Goal: Communication & Community: Answer question/provide support

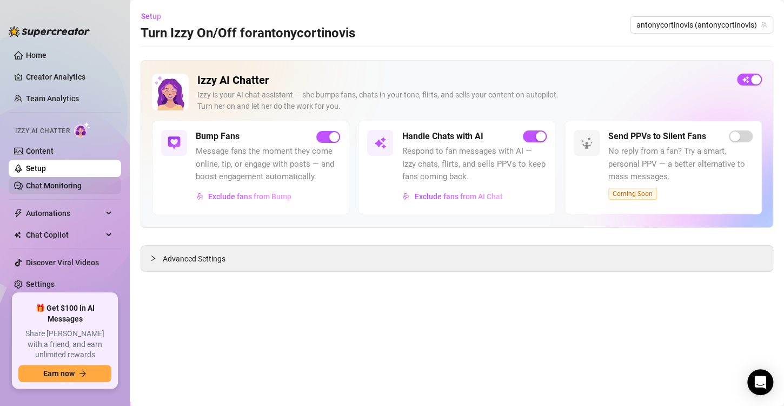
click at [56, 181] on link "Chat Monitoring" at bounding box center [54, 185] width 56 height 9
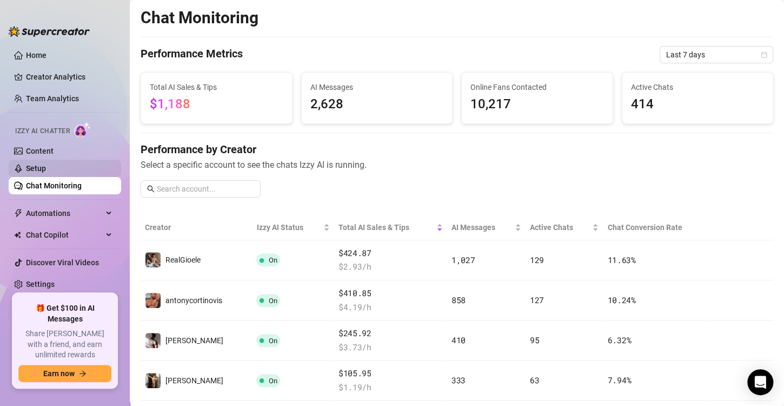
click at [46, 172] on link "Setup" at bounding box center [36, 168] width 20 height 9
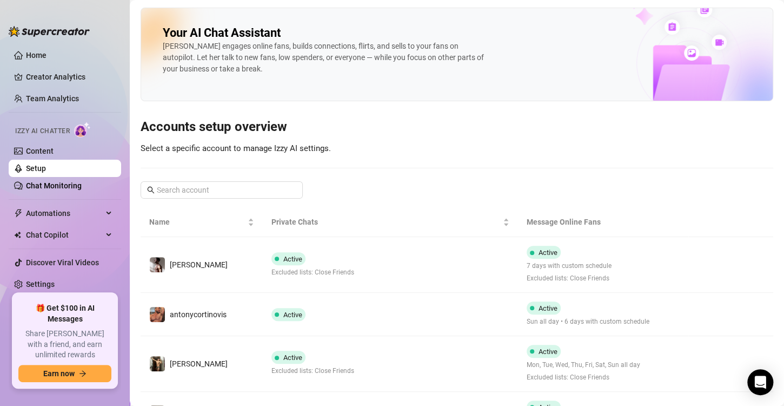
scroll to position [60, 0]
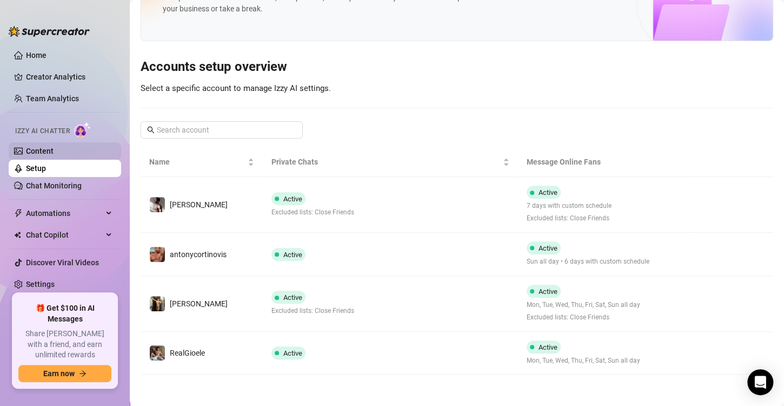
click at [48, 153] on link "Content" at bounding box center [40, 151] width 28 height 9
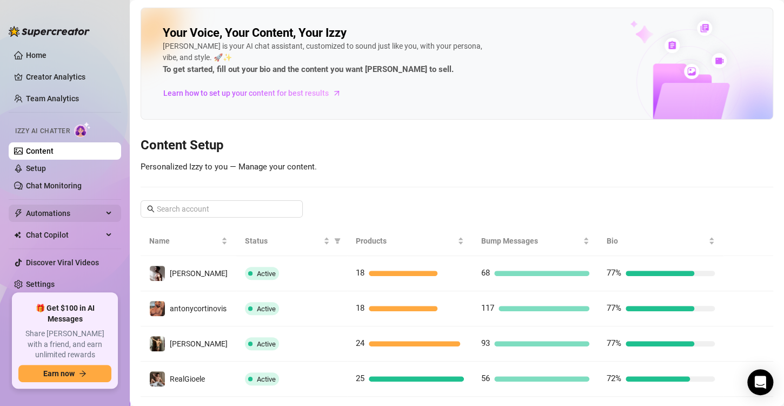
click at [86, 210] on span "Automations" at bounding box center [64, 212] width 77 height 17
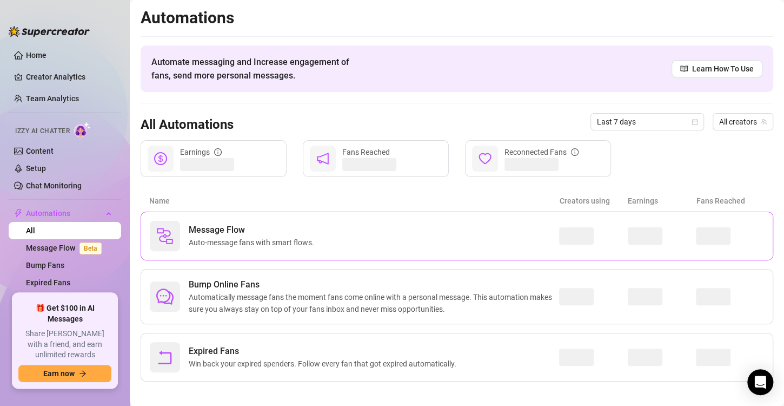
scroll to position [6, 0]
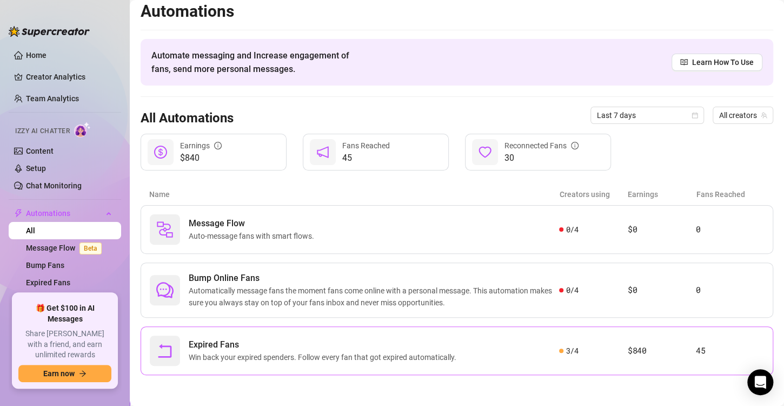
click at [291, 344] on span "Expired Fans" at bounding box center [325, 344] width 272 height 13
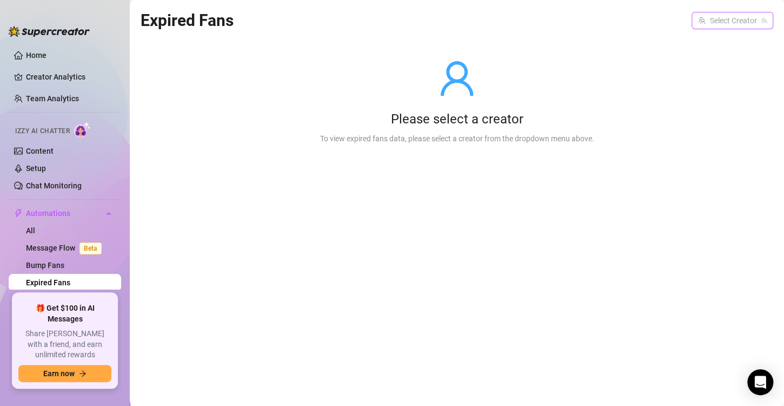
click at [750, 16] on input "search" at bounding box center [727, 20] width 59 height 16
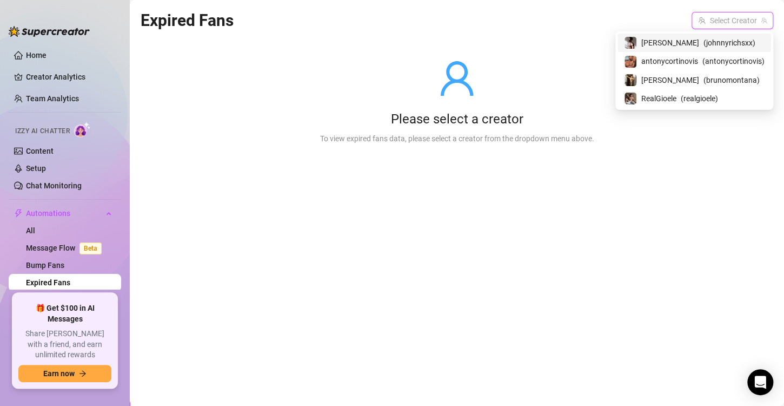
click at [728, 44] on span "( johnnyrichsxx )" at bounding box center [729, 43] width 52 height 12
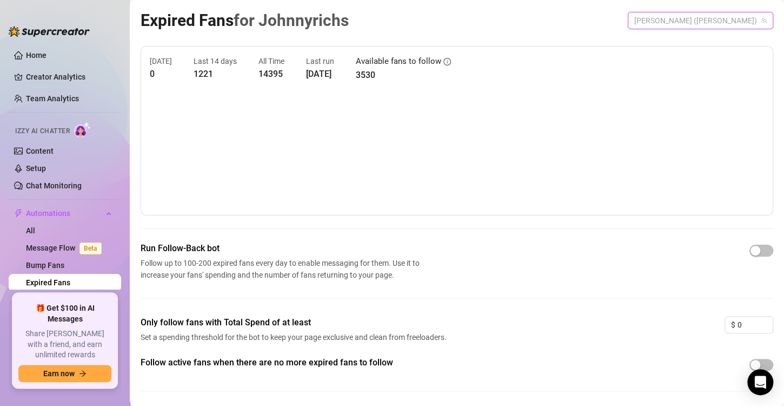
click at [734, 17] on span "[PERSON_NAME] ([PERSON_NAME])" at bounding box center [700, 20] width 132 height 16
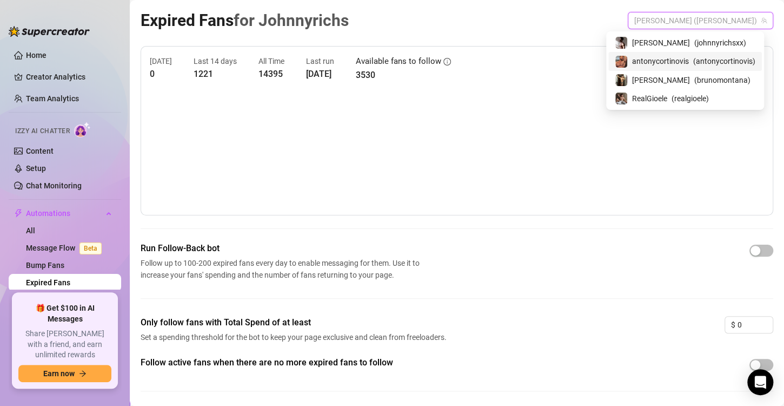
click at [715, 56] on span "( antonycortinovis )" at bounding box center [724, 61] width 62 height 12
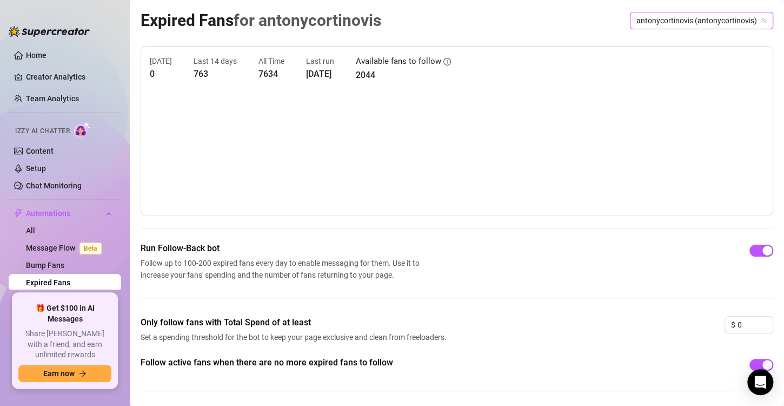
click at [693, 28] on span "antonycortinovis (antonycortinovis)" at bounding box center [701, 20] width 130 height 16
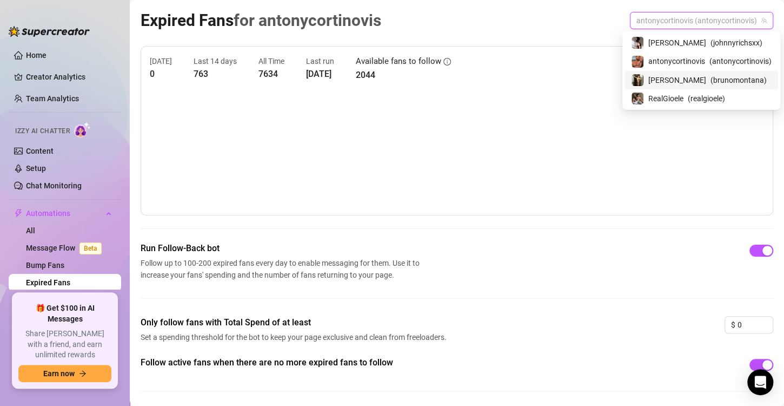
click at [710, 85] on span "( brunomontana )" at bounding box center [738, 80] width 56 height 12
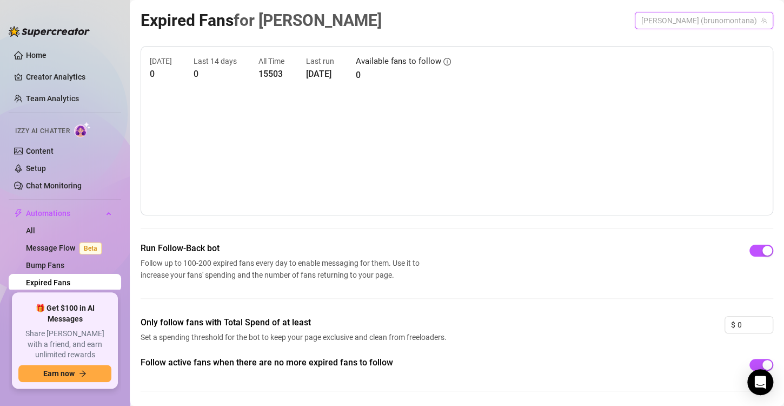
click at [703, 17] on span "[PERSON_NAME] (brunomontana)" at bounding box center [703, 20] width 125 height 16
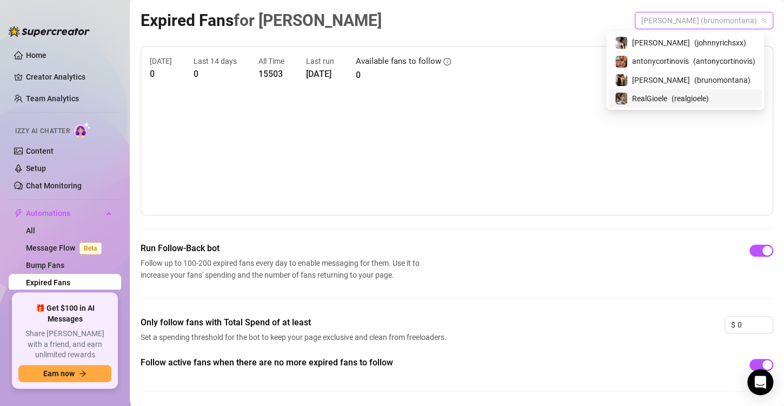
click at [681, 97] on span "( realgioele )" at bounding box center [690, 98] width 37 height 12
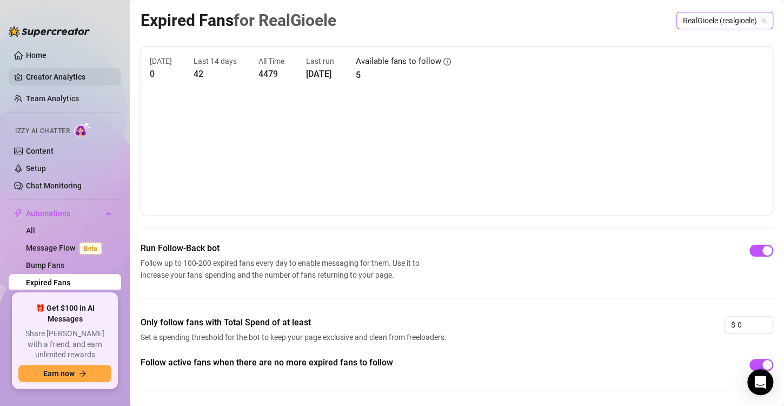
click at [77, 80] on link "Creator Analytics" at bounding box center [69, 76] width 87 height 17
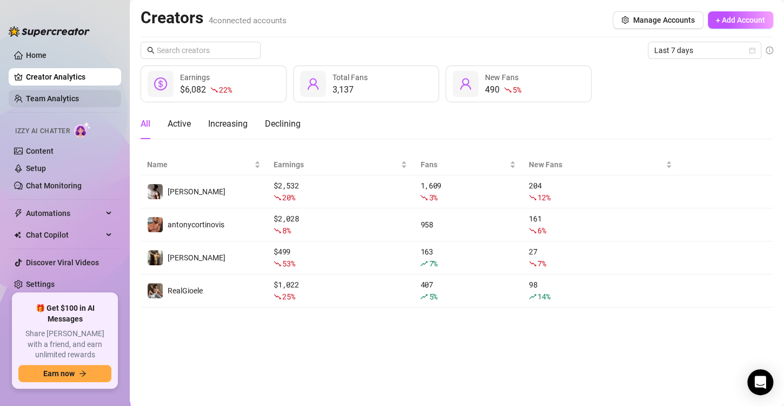
click at [76, 101] on link "Team Analytics" at bounding box center [52, 98] width 53 height 9
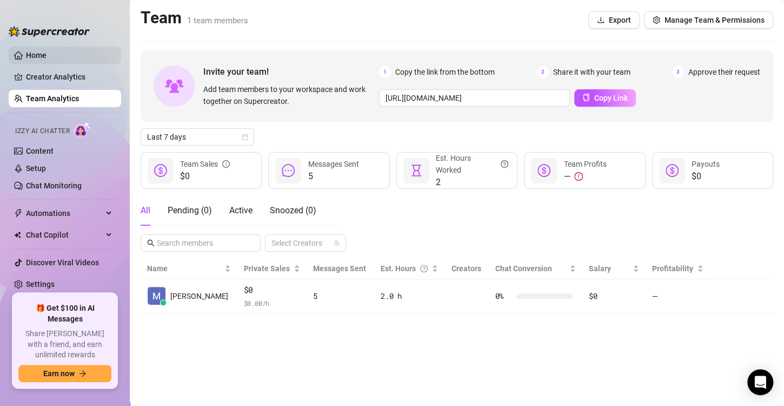
click at [46, 51] on link "Home" at bounding box center [36, 55] width 21 height 9
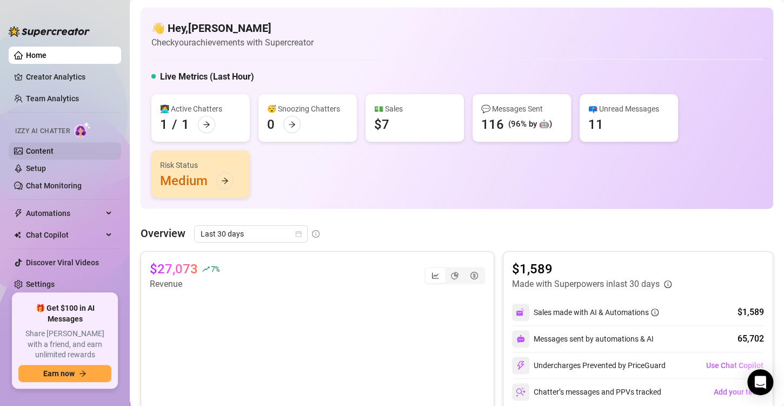
click at [36, 155] on link "Content" at bounding box center [40, 151] width 28 height 9
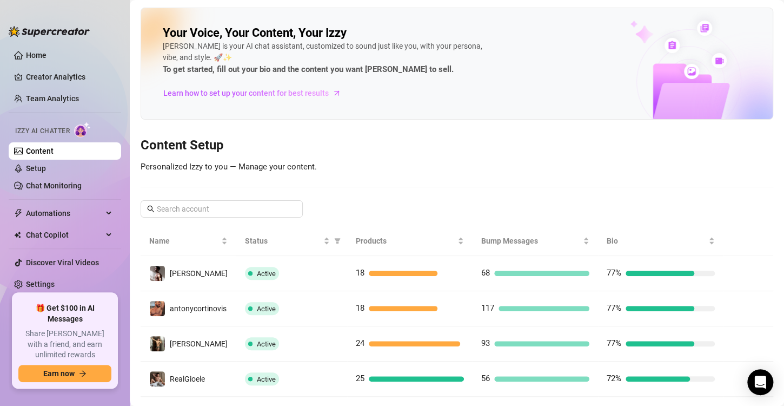
scroll to position [22, 0]
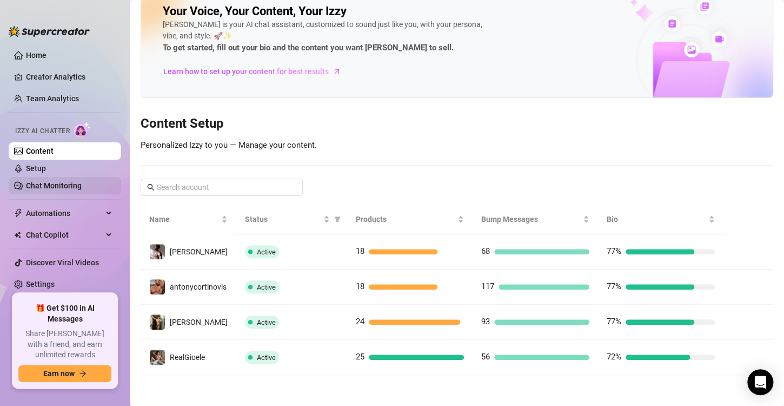
click at [82, 181] on link "Chat Monitoring" at bounding box center [54, 185] width 56 height 9
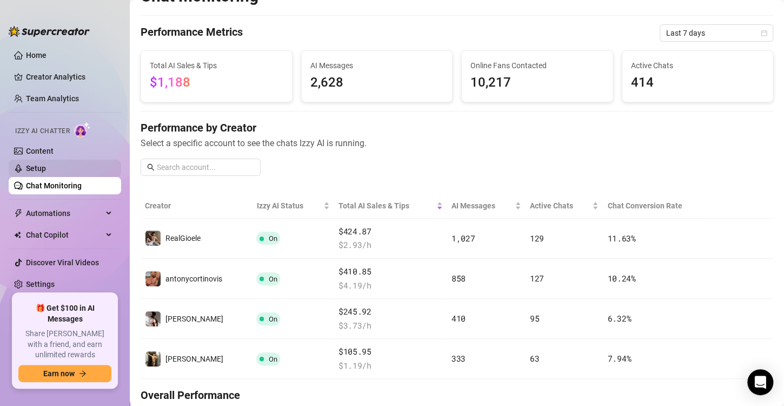
click at [46, 164] on link "Setup" at bounding box center [36, 168] width 20 height 9
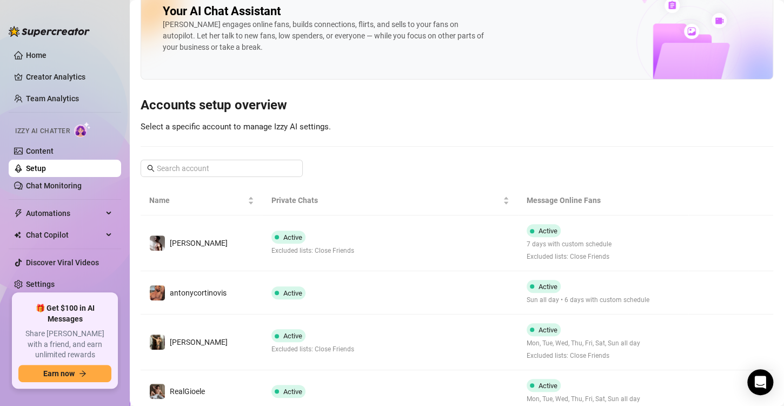
scroll to position [60, 0]
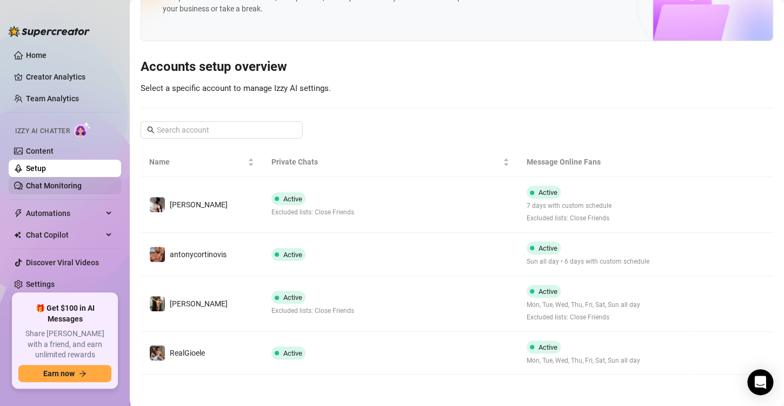
click at [78, 181] on link "Chat Monitoring" at bounding box center [54, 185] width 56 height 9
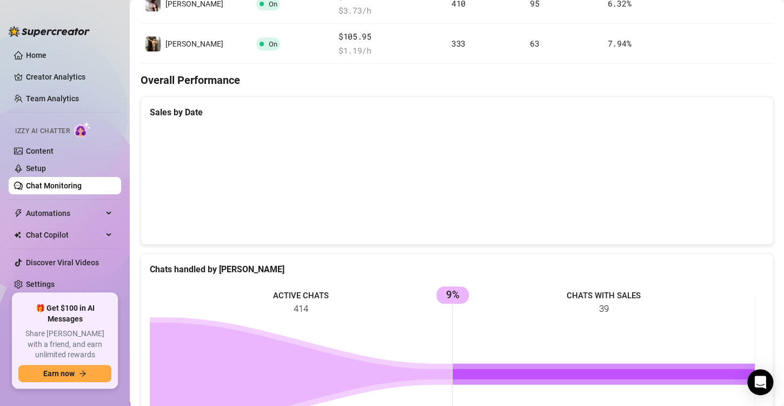
scroll to position [337, 0]
click at [348, 212] on canvas at bounding box center [452, 181] width 605 height 108
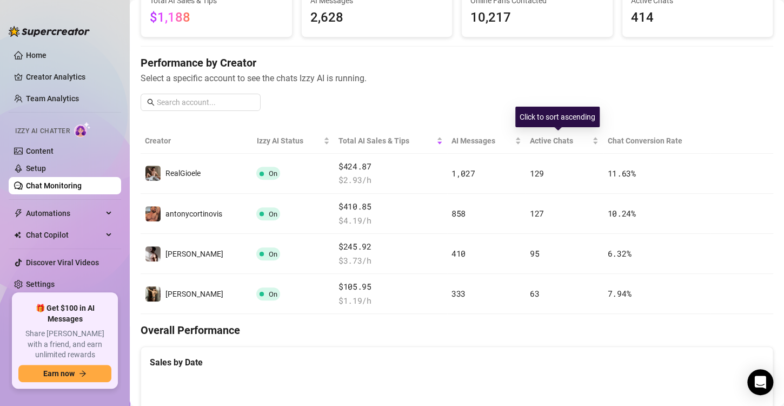
scroll to position [39, 0]
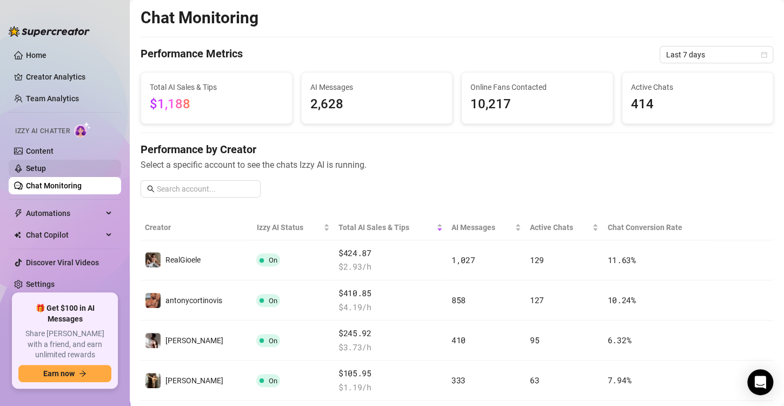
click at [46, 167] on link "Setup" at bounding box center [36, 168] width 20 height 9
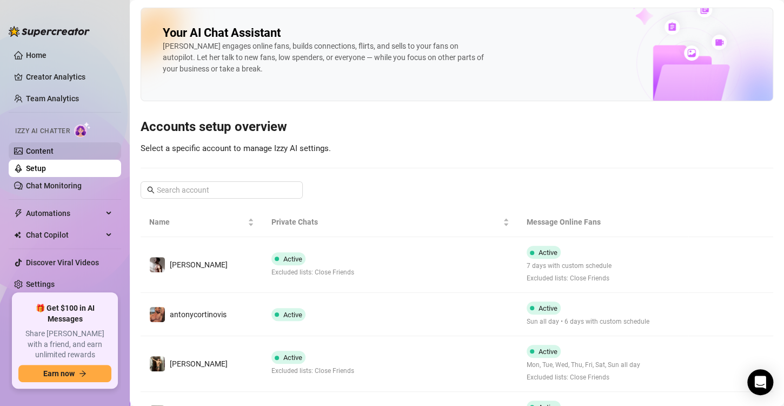
click at [30, 150] on link "Content" at bounding box center [40, 151] width 28 height 9
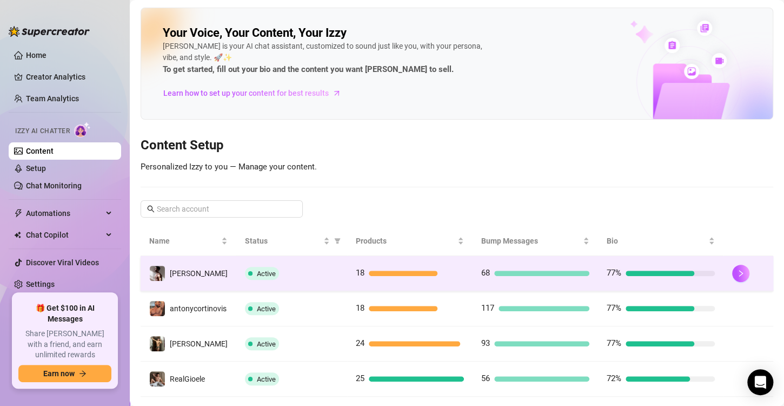
scroll to position [22, 0]
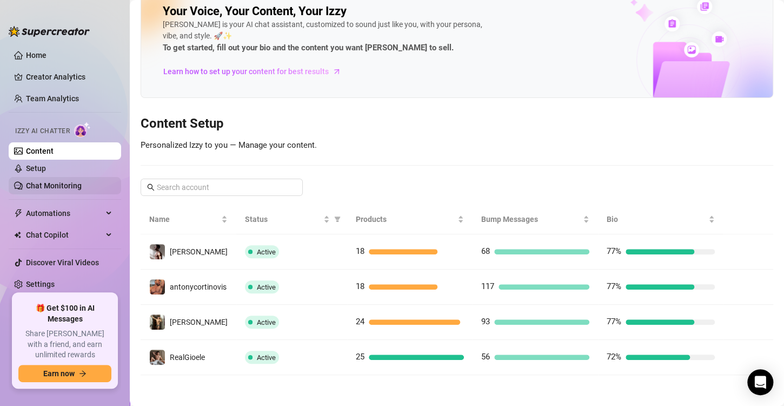
click at [43, 188] on link "Chat Monitoring" at bounding box center [54, 185] width 56 height 9
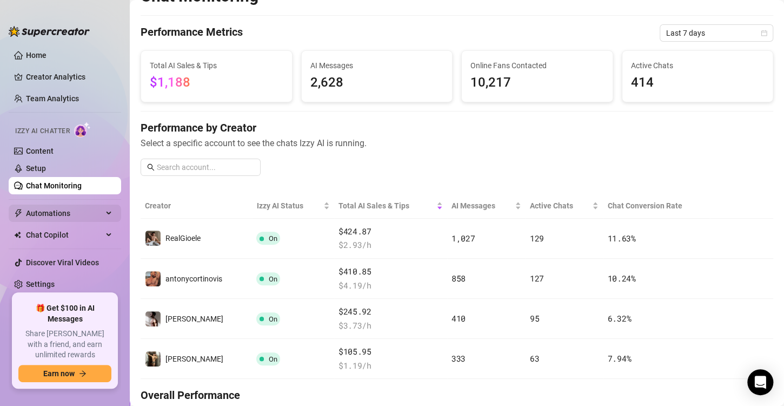
click at [51, 209] on span "Automations" at bounding box center [64, 212] width 77 height 17
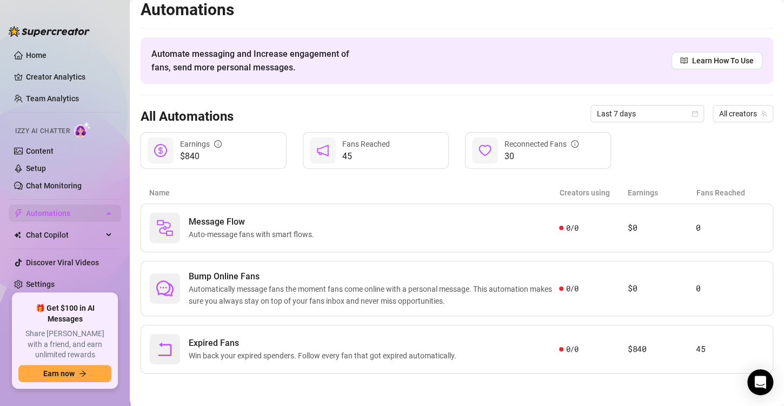
scroll to position [6, 0]
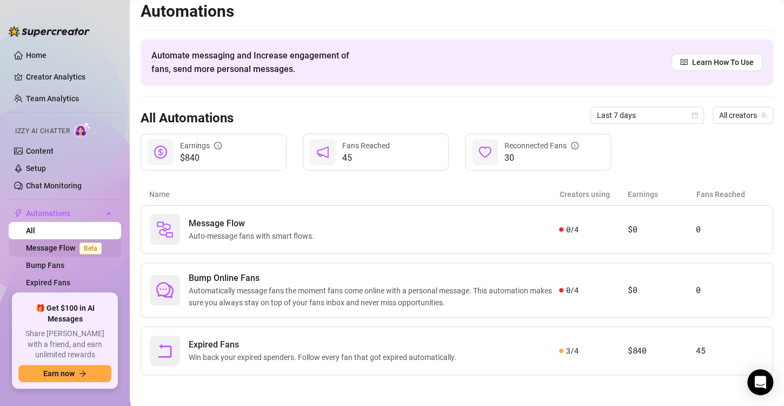
click at [64, 243] on link "Message Flow Beta" at bounding box center [66, 247] width 80 height 9
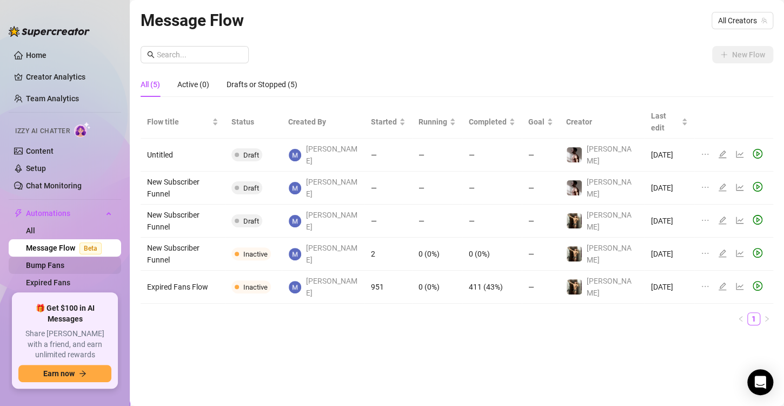
click at [64, 261] on link "Bump Fans" at bounding box center [45, 265] width 38 height 9
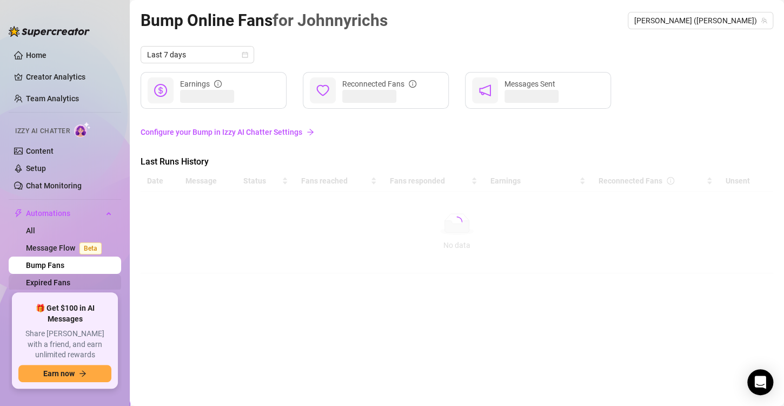
click at [54, 284] on link "Expired Fans" at bounding box center [48, 282] width 44 height 9
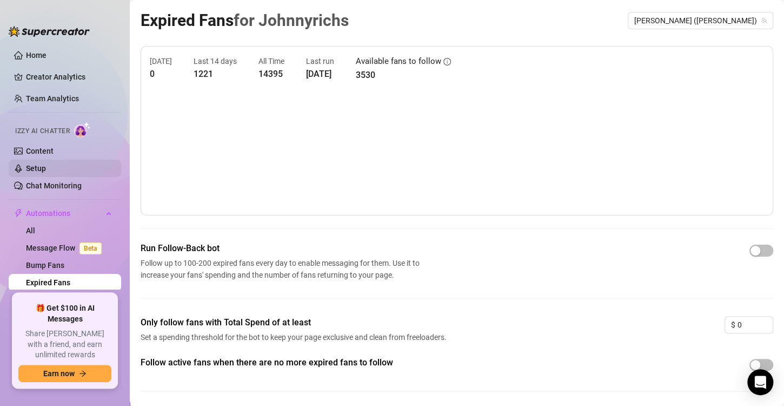
click at [26, 165] on link "Setup" at bounding box center [36, 168] width 20 height 9
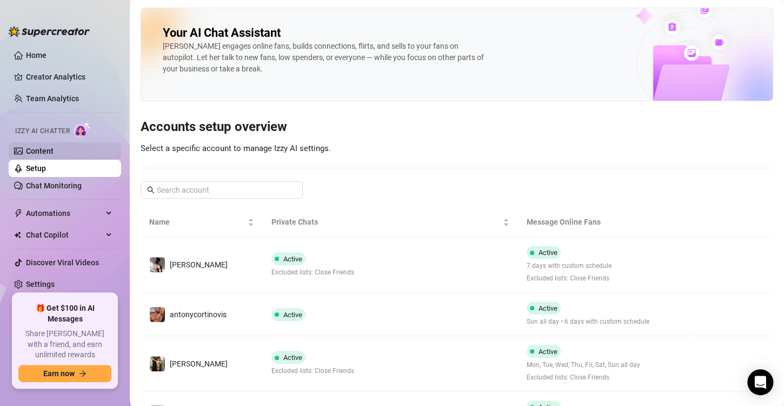
click at [41, 155] on link "Content" at bounding box center [40, 151] width 28 height 9
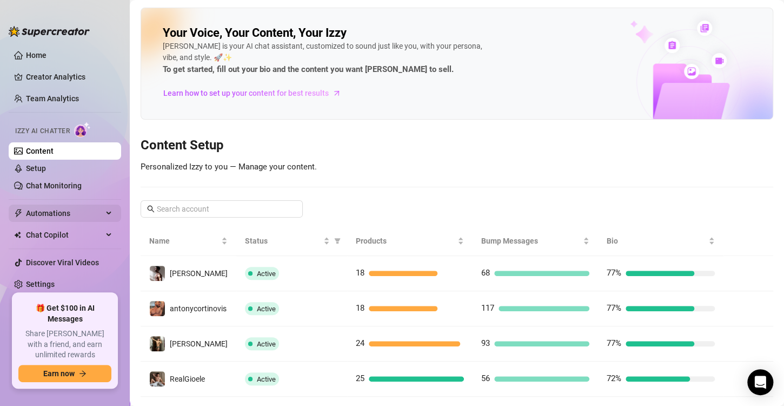
click at [45, 209] on span "Automations" at bounding box center [64, 212] width 77 height 17
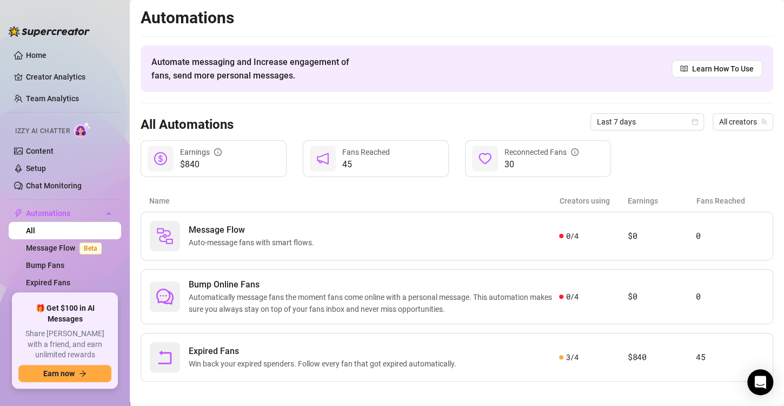
scroll to position [6, 0]
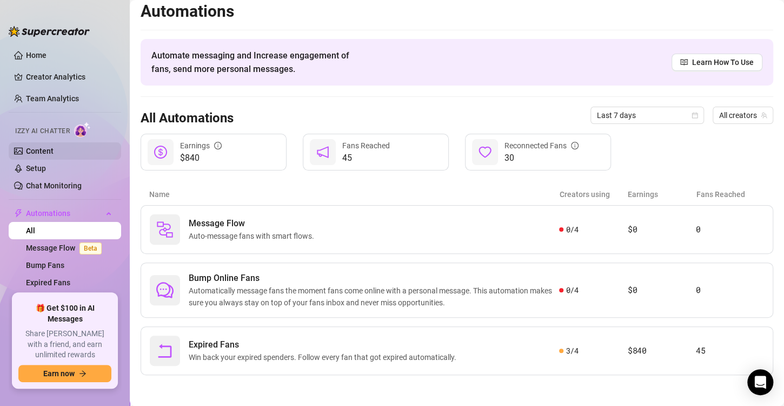
click at [42, 150] on link "Content" at bounding box center [40, 151] width 28 height 9
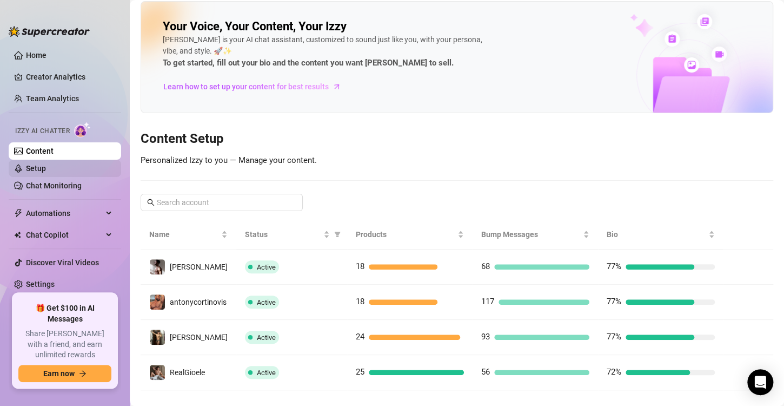
click at [46, 171] on link "Setup" at bounding box center [36, 168] width 20 height 9
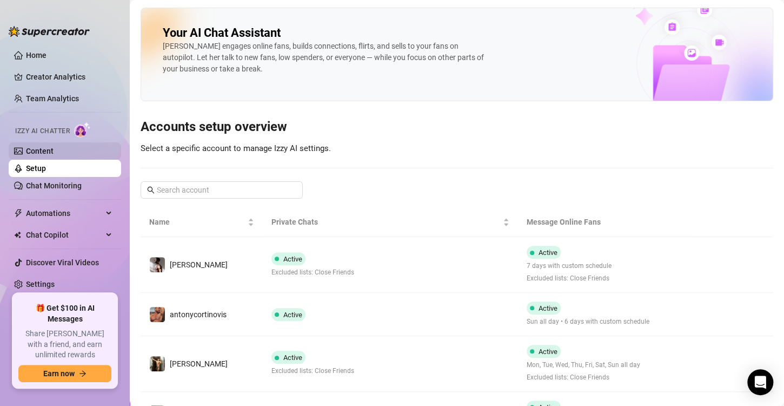
click at [47, 151] on link "Content" at bounding box center [40, 151] width 28 height 9
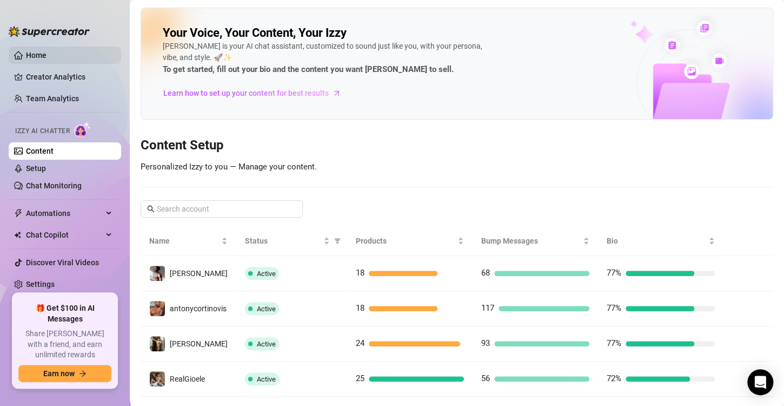
click at [26, 58] on link "Home" at bounding box center [36, 55] width 21 height 9
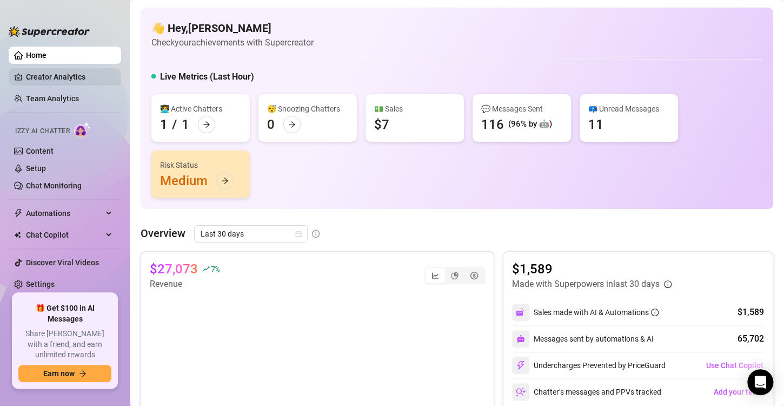
click at [34, 74] on link "Creator Analytics" at bounding box center [69, 76] width 87 height 17
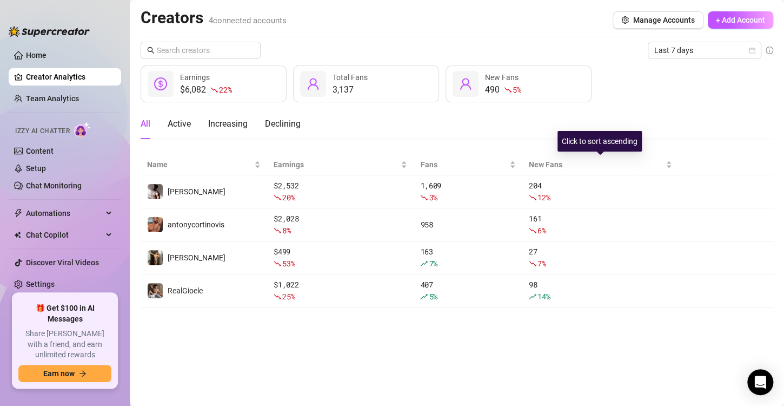
click at [632, 145] on div "Click to sort ascending" at bounding box center [599, 141] width 84 height 21
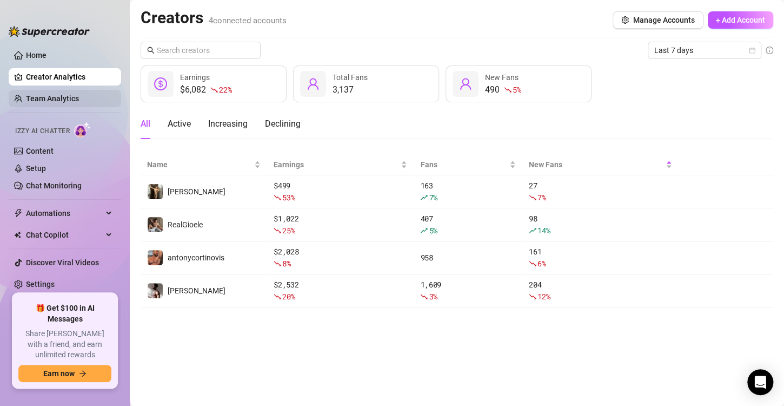
click at [26, 94] on link "Team Analytics" at bounding box center [52, 98] width 53 height 9
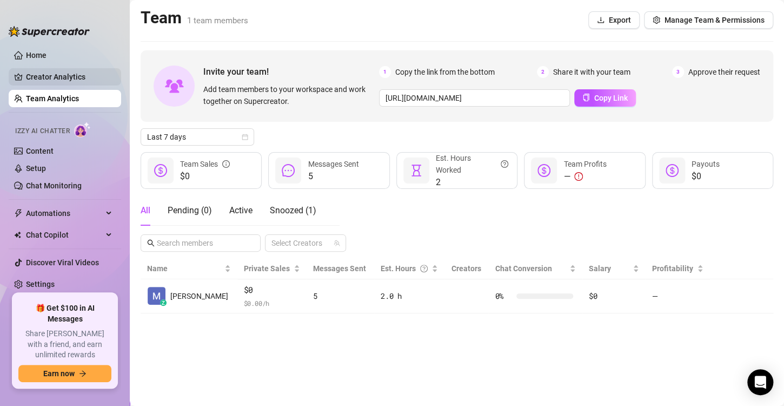
click at [51, 76] on link "Creator Analytics" at bounding box center [69, 76] width 87 height 17
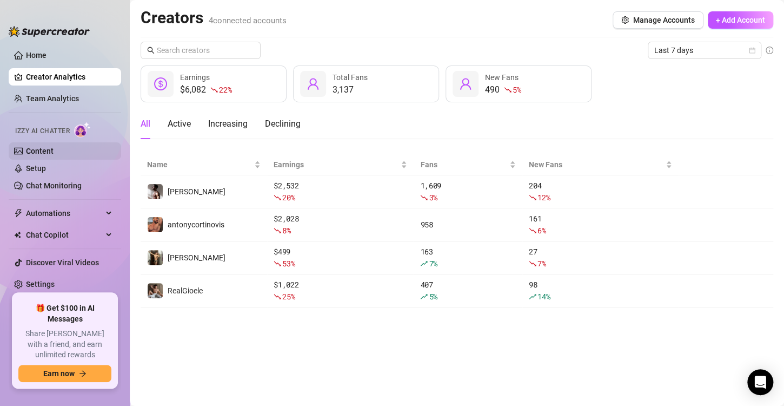
click at [54, 154] on link "Content" at bounding box center [40, 151] width 28 height 9
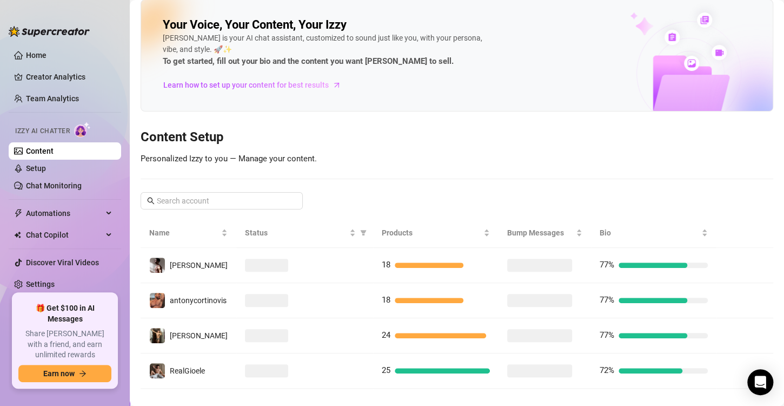
scroll to position [9, 0]
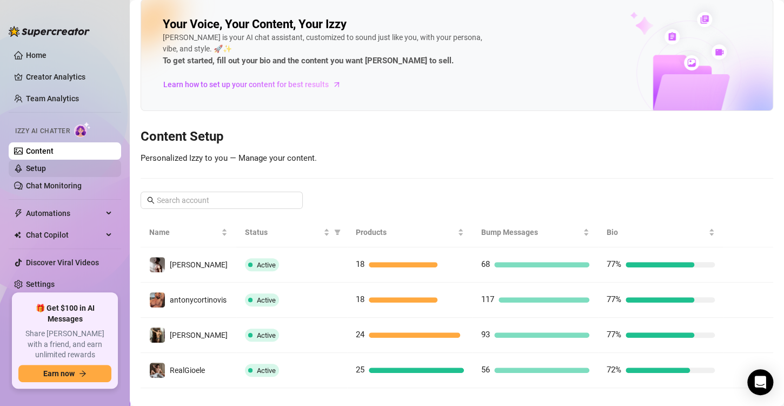
click at [46, 171] on link "Setup" at bounding box center [36, 168] width 20 height 9
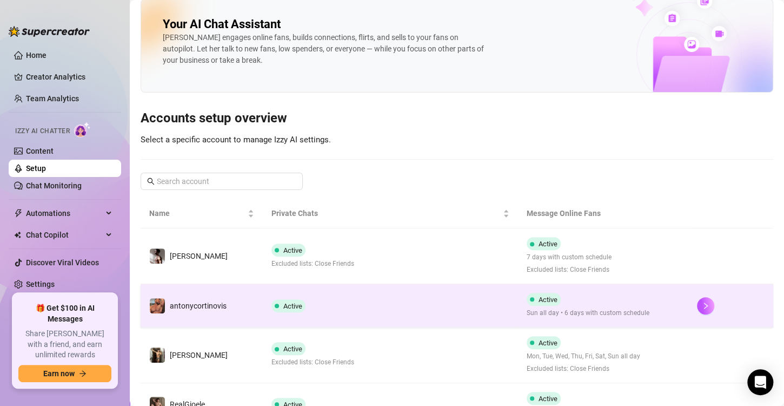
scroll to position [60, 0]
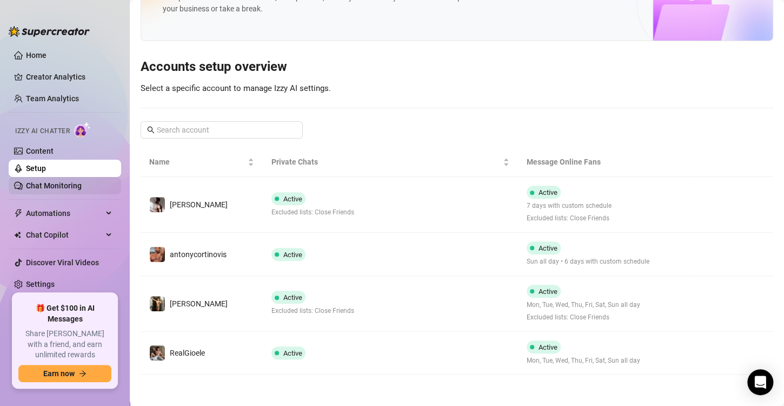
click at [79, 184] on link "Chat Monitoring" at bounding box center [54, 185] width 56 height 9
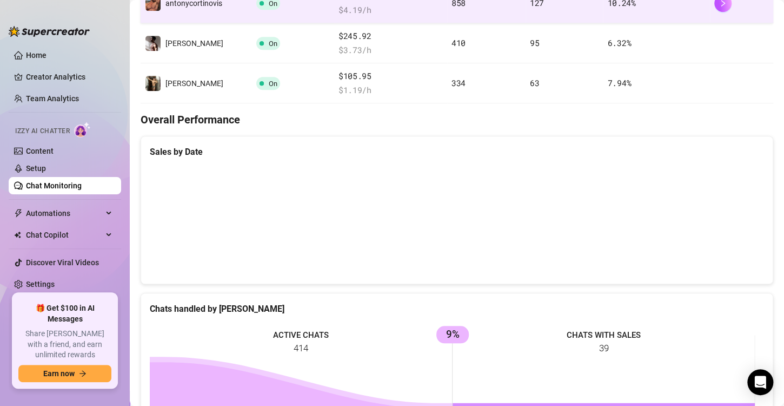
scroll to position [298, 0]
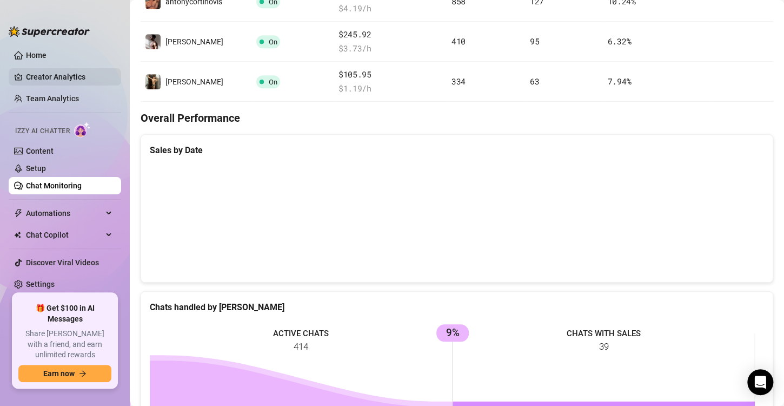
click at [67, 71] on link "Creator Analytics" at bounding box center [69, 76] width 87 height 17
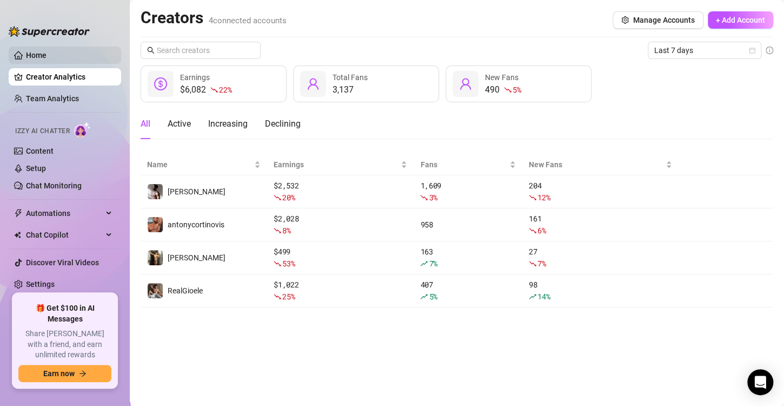
click at [46, 55] on link "Home" at bounding box center [36, 55] width 21 height 9
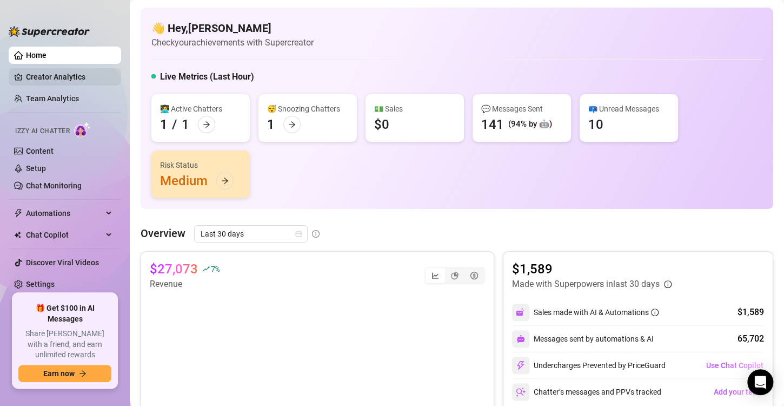
click at [85, 77] on link "Creator Analytics" at bounding box center [69, 76] width 87 height 17
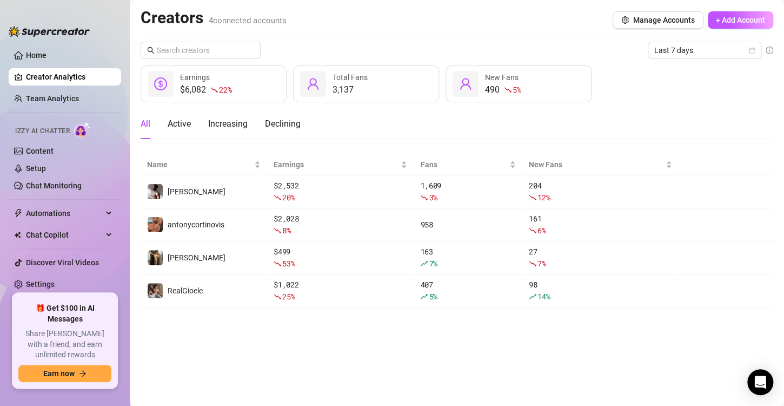
click at [37, 72] on link "Creator Analytics" at bounding box center [69, 76] width 87 height 17
click at [28, 52] on link "Home" at bounding box center [36, 55] width 21 height 9
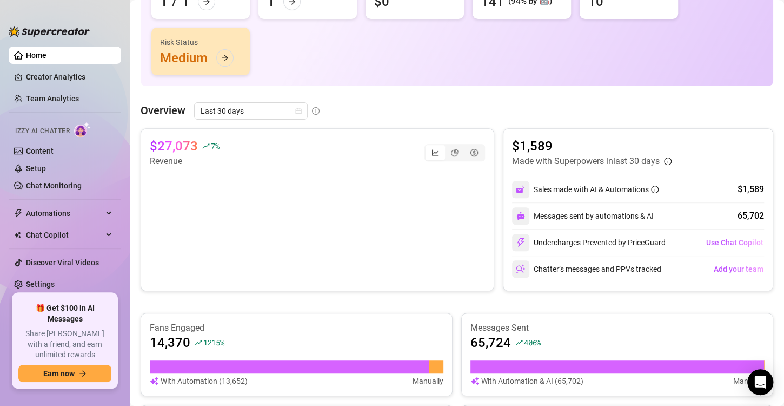
scroll to position [223, 0]
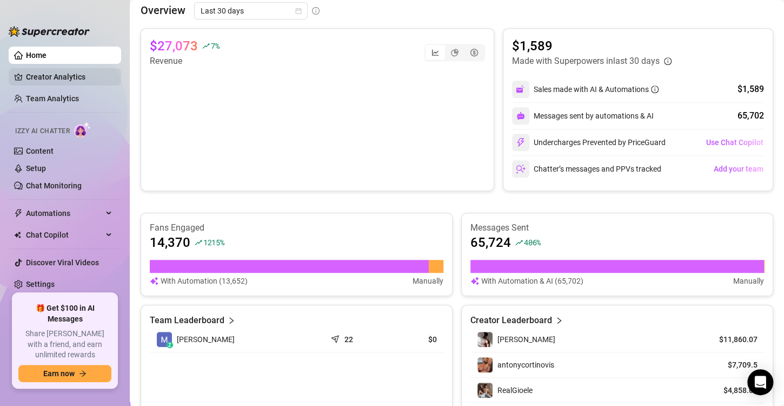
click at [64, 78] on link "Creator Analytics" at bounding box center [69, 76] width 87 height 17
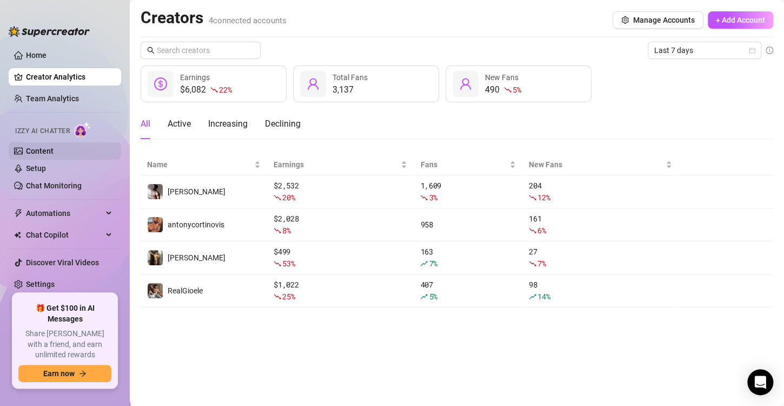
click at [54, 154] on link "Content" at bounding box center [40, 151] width 28 height 9
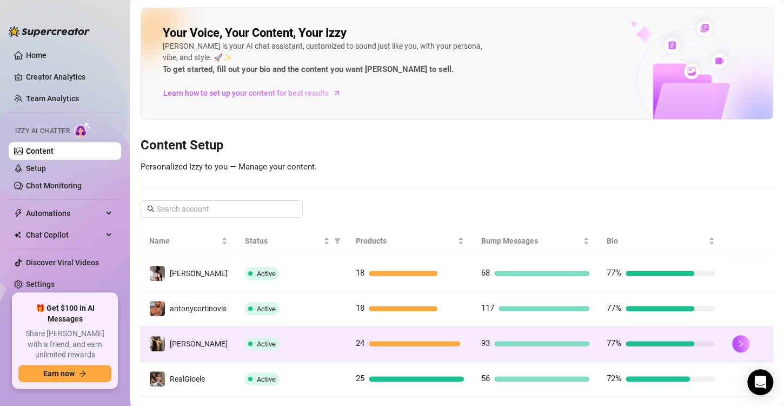
scroll to position [22, 0]
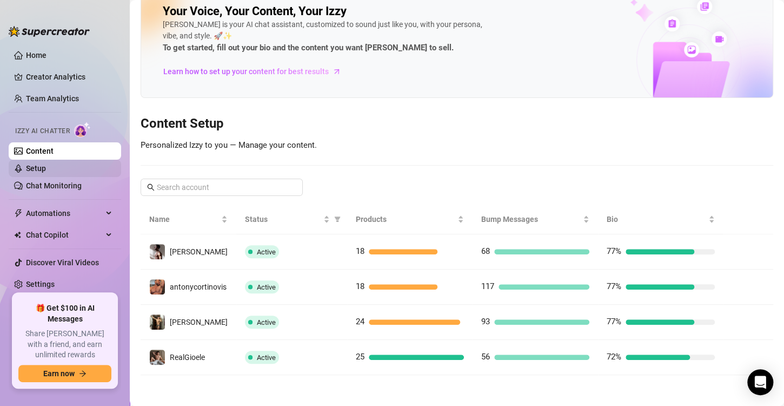
click at [46, 167] on link "Setup" at bounding box center [36, 168] width 20 height 9
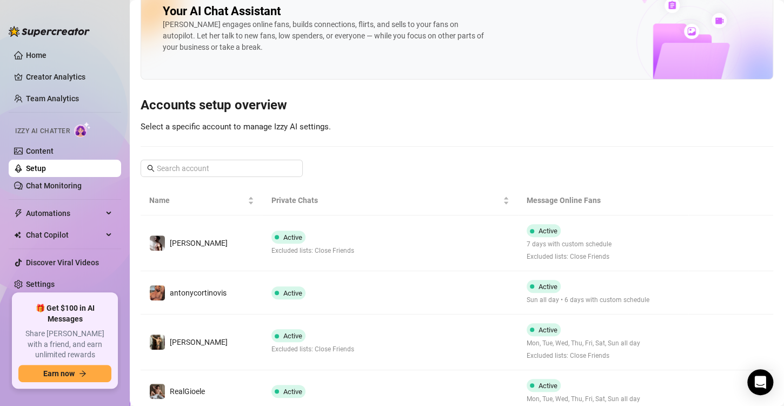
click at [81, 138] on div "Izzy AI Chatter" at bounding box center [63, 129] width 115 height 24
click at [54, 147] on link "Content" at bounding box center [40, 151] width 28 height 9
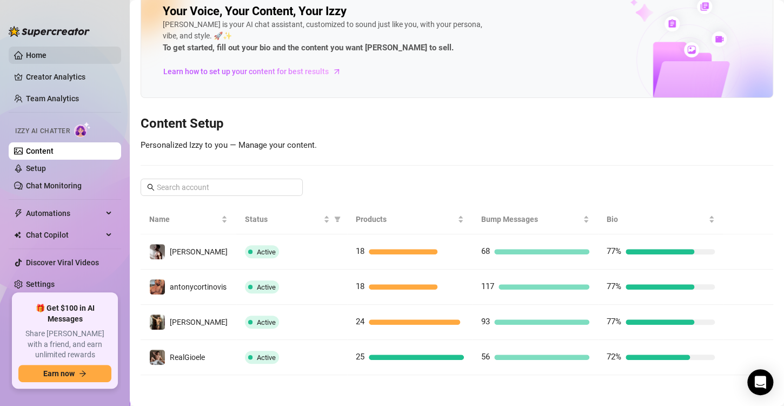
click at [46, 51] on link "Home" at bounding box center [36, 55] width 21 height 9
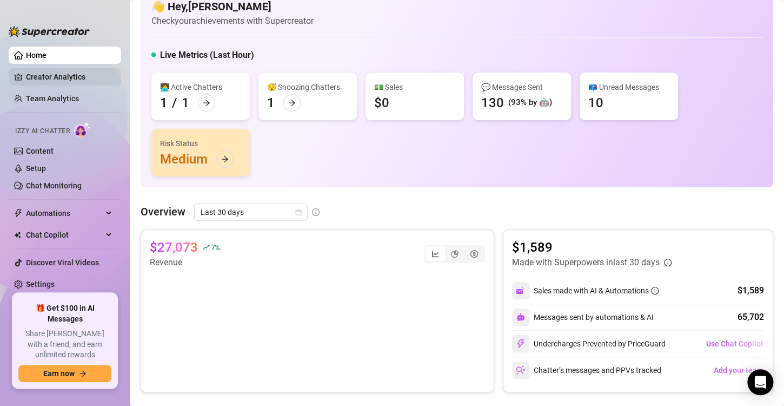
click at [54, 75] on link "Creator Analytics" at bounding box center [69, 76] width 87 height 17
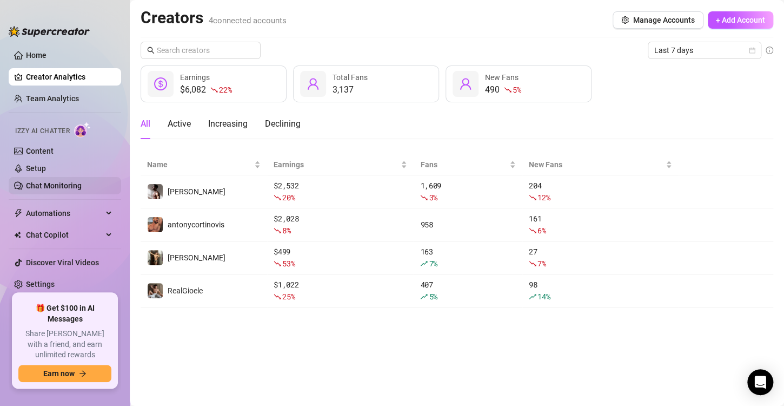
click at [58, 189] on link "Chat Monitoring" at bounding box center [54, 185] width 56 height 9
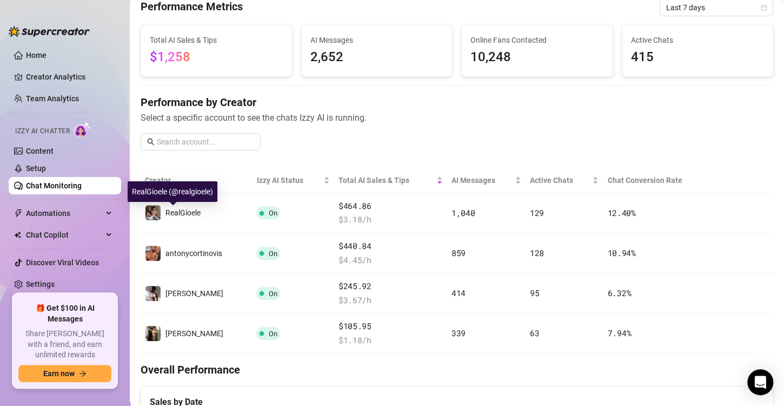
scroll to position [50, 0]
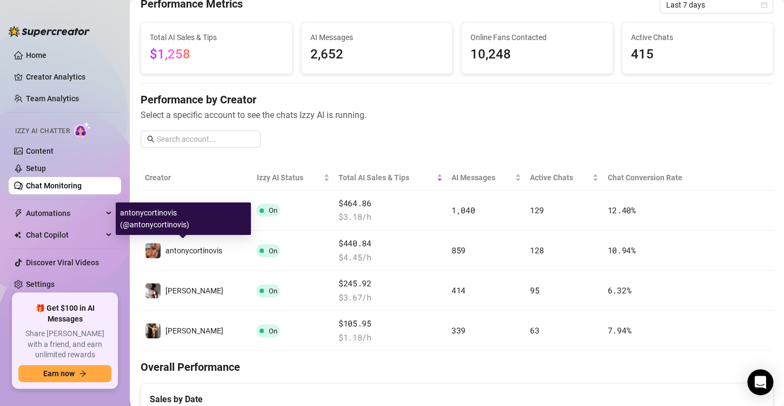
click at [166, 251] on span "antonycortinovis" at bounding box center [193, 250] width 57 height 9
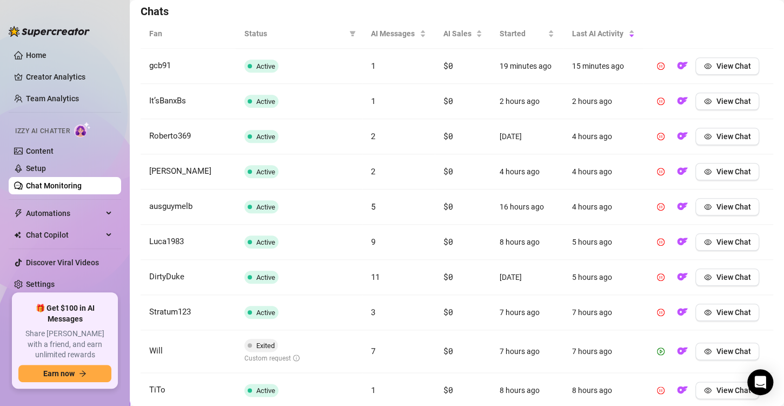
scroll to position [450, 0]
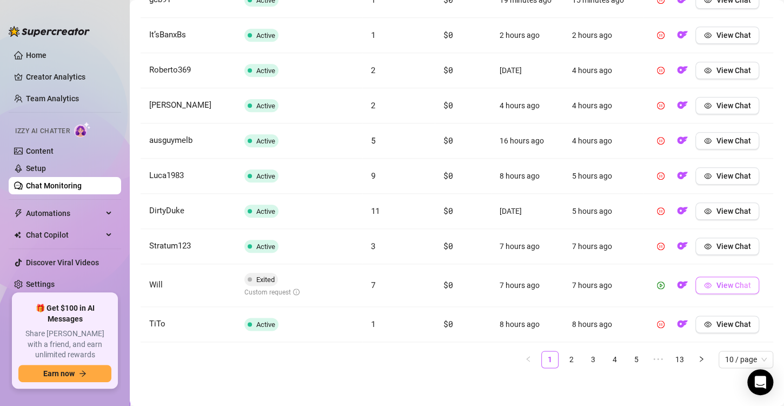
click at [743, 285] on button "View Chat" at bounding box center [727, 284] width 64 height 17
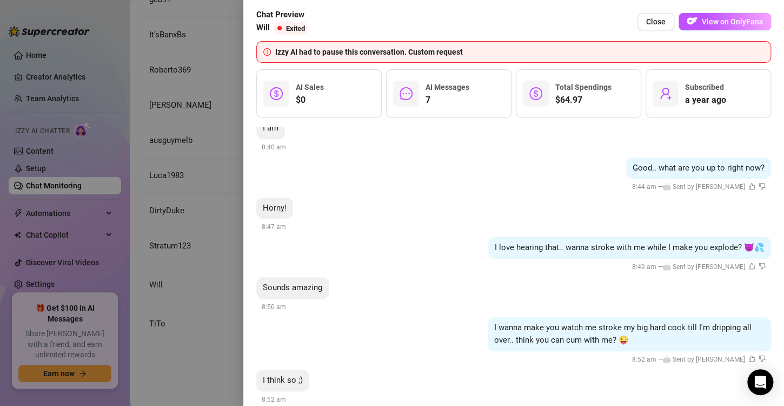
scroll to position [1457, 0]
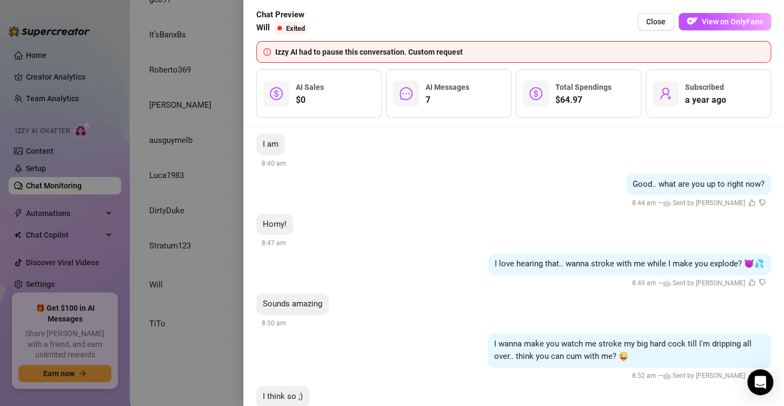
click at [194, 218] on div at bounding box center [392, 203] width 784 height 406
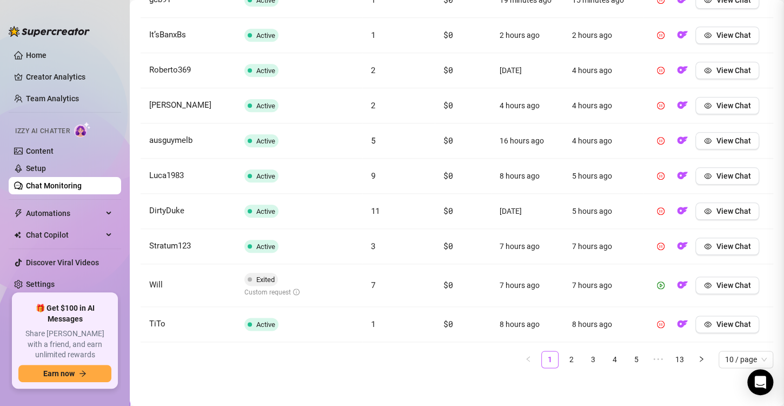
scroll to position [0, 0]
click at [563, 359] on link "2" at bounding box center [571, 359] width 16 height 16
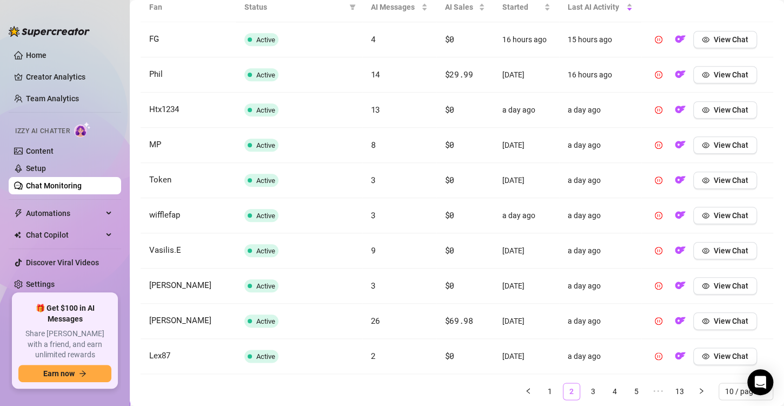
scroll to position [411, 0]
click at [585, 390] on link "3" at bounding box center [593, 390] width 16 height 16
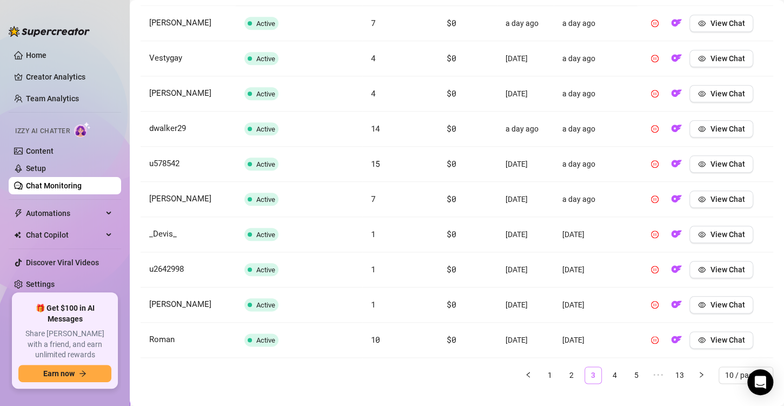
scroll to position [429, 0]
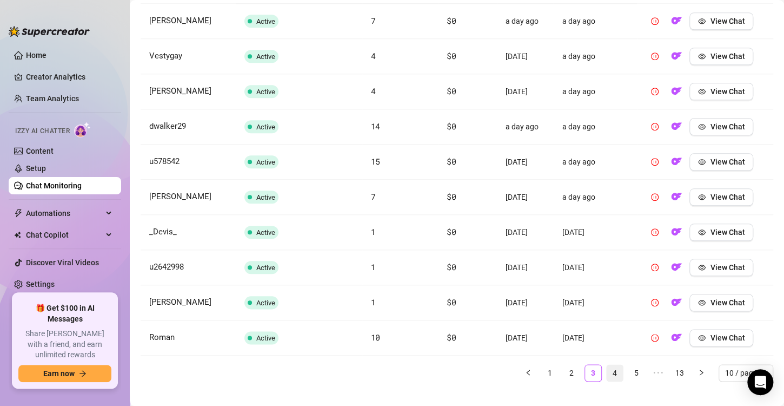
click at [611, 371] on link "4" at bounding box center [615, 372] width 16 height 16
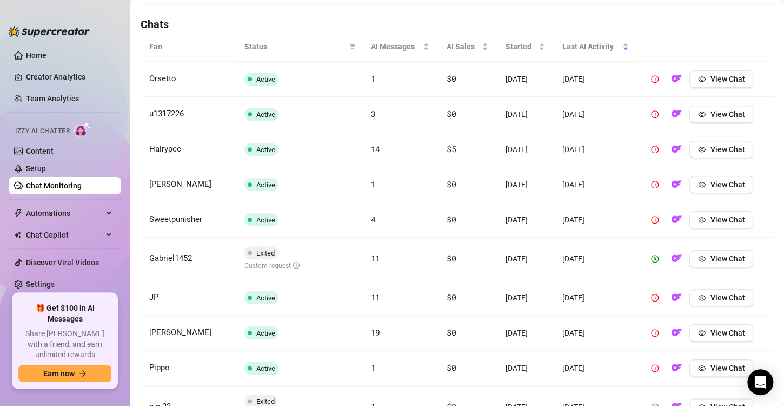
scroll to position [346, 0]
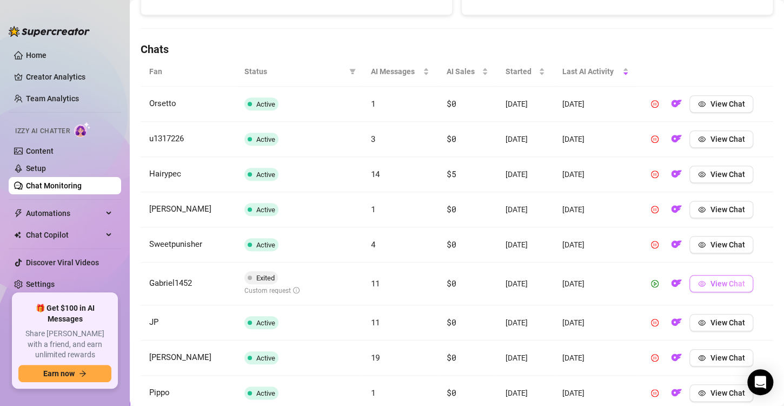
click at [710, 281] on span "View Chat" at bounding box center [727, 283] width 35 height 9
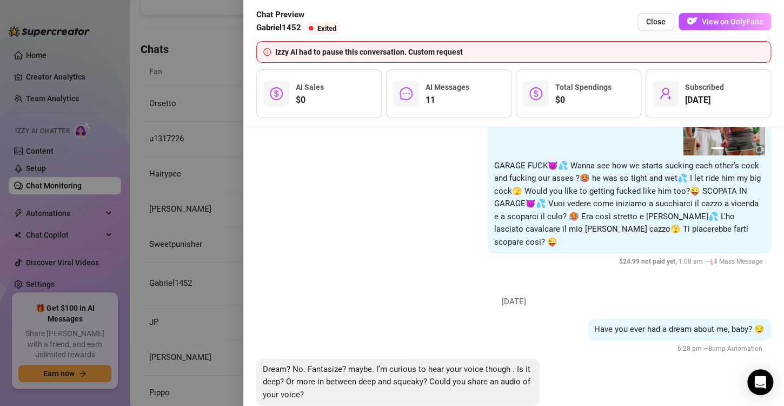
scroll to position [2217, 0]
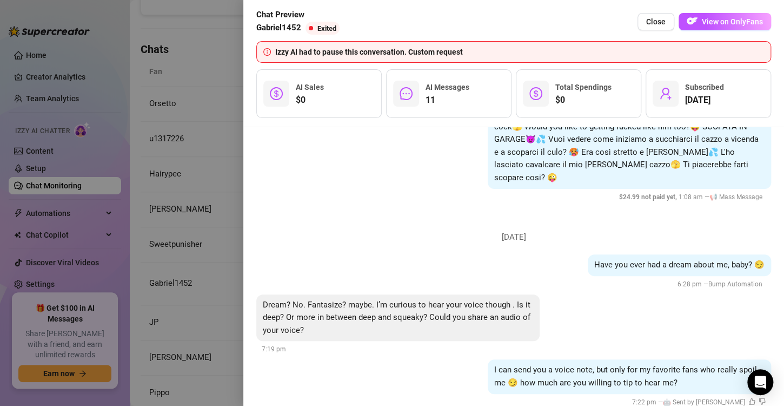
click at [188, 260] on div at bounding box center [392, 203] width 784 height 406
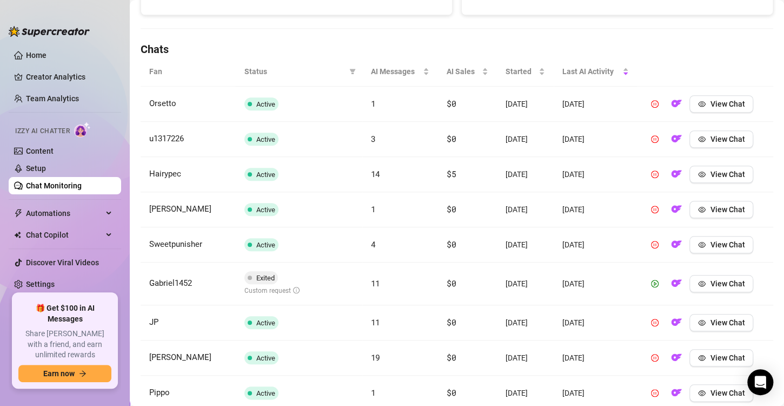
scroll to position [458, 0]
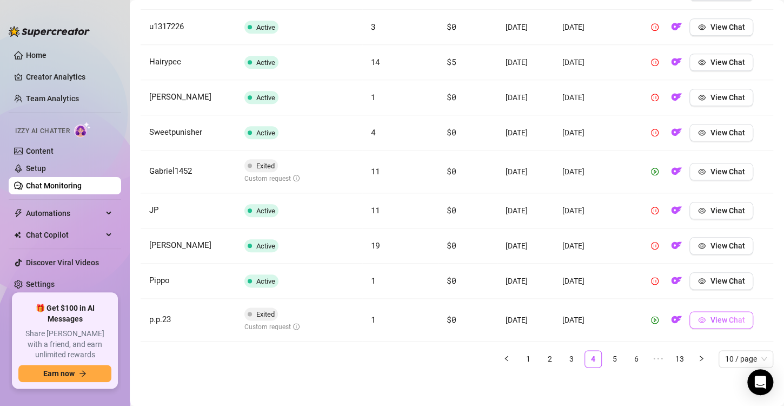
click at [710, 319] on span "View Chat" at bounding box center [727, 319] width 35 height 9
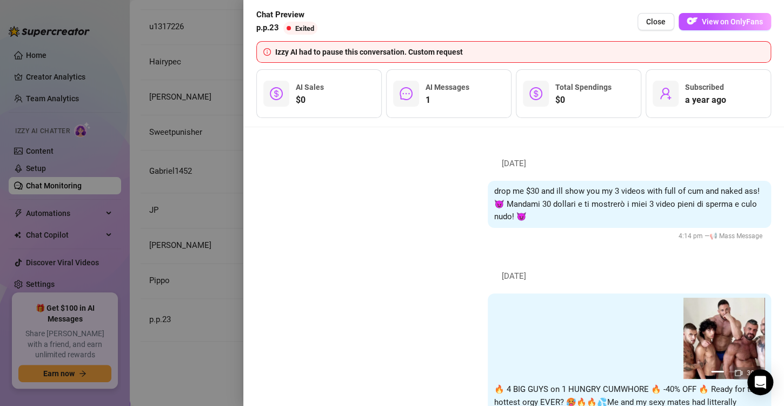
scroll to position [450, 0]
